Goal: Book appointment/travel/reservation

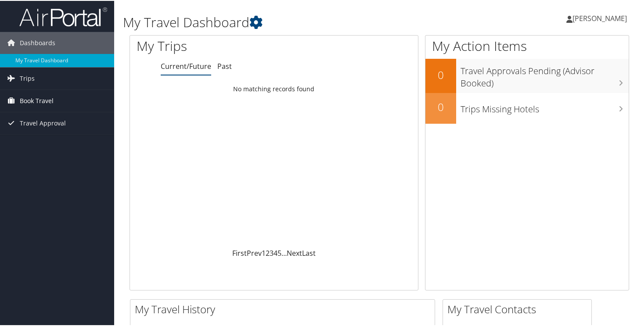
click at [54, 98] on link "Book Travel" at bounding box center [57, 100] width 114 height 22
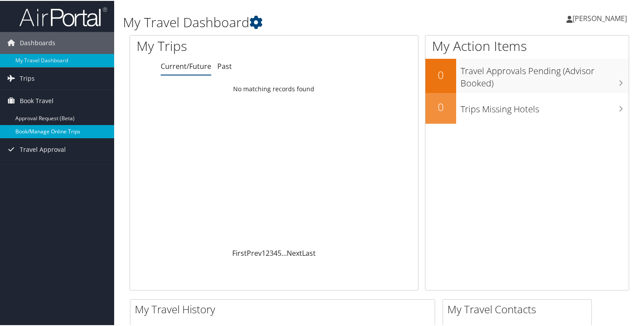
click at [18, 132] on link "Book/Manage Online Trips" at bounding box center [57, 130] width 114 height 13
